Goal: Task Accomplishment & Management: Use online tool/utility

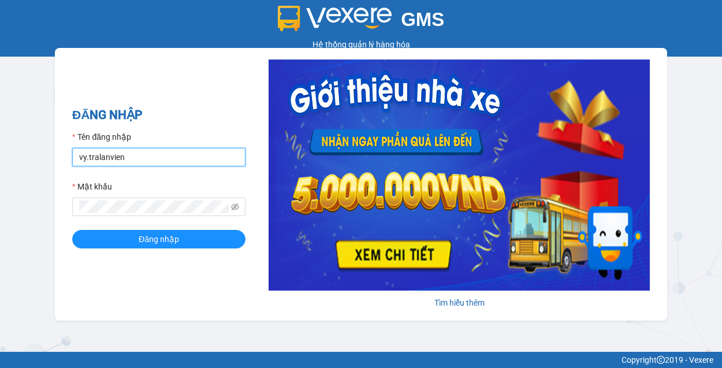
click at [120, 164] on input "vy.tralanvien" at bounding box center [158, 157] width 173 height 18
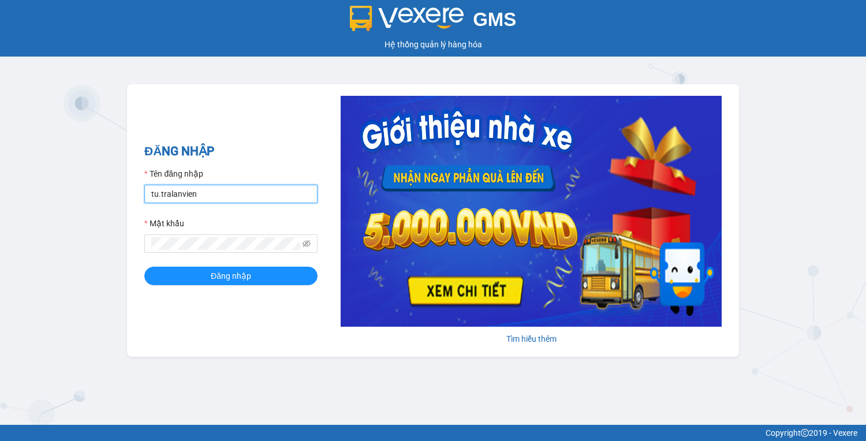
type input "tu.tralanvien"
click at [144, 267] on button "Đăng nhập" at bounding box center [230, 276] width 173 height 18
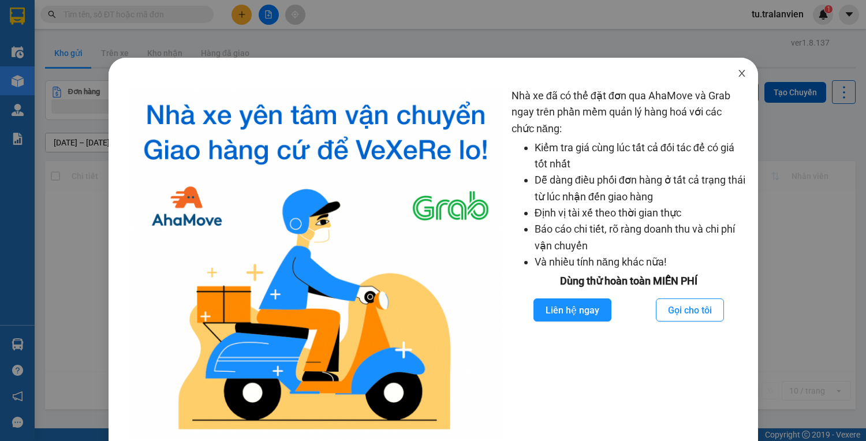
click at [721, 74] on icon "close" at bounding box center [741, 73] width 9 height 9
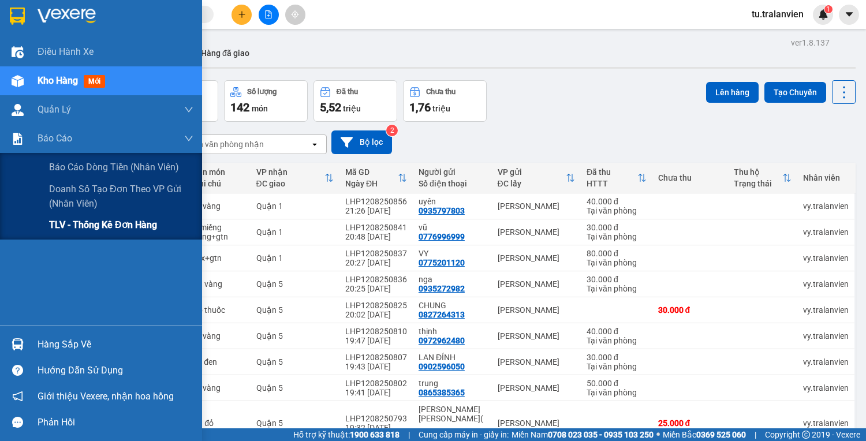
click at [77, 217] on div "TLV - Thống kê đơn hàng" at bounding box center [121, 225] width 144 height 29
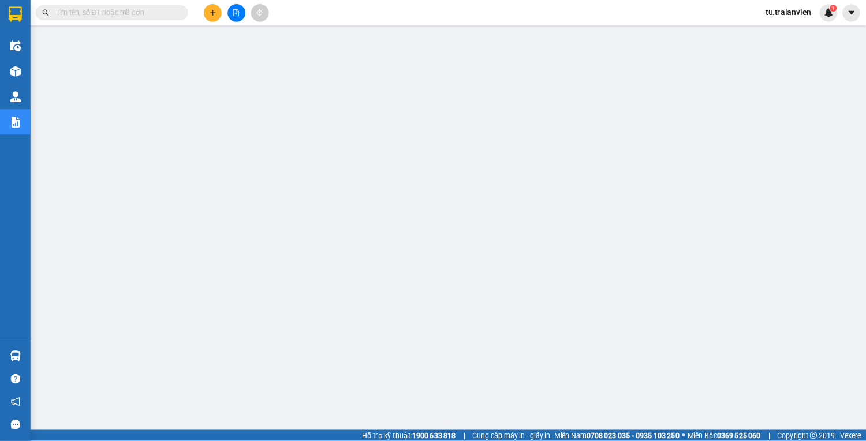
scroll to position [38, 0]
